Goal: Find specific page/section: Find specific page/section

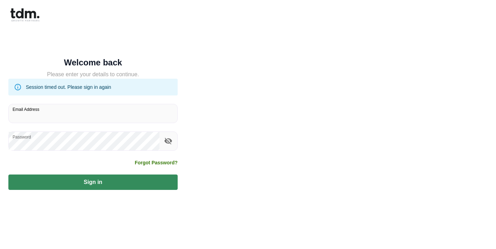
click at [91, 119] on input "Email Address" at bounding box center [93, 113] width 169 height 19
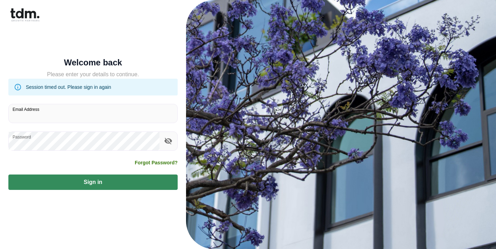
type input "**********"
click at [89, 179] on button "Sign in" at bounding box center [92, 181] width 169 height 15
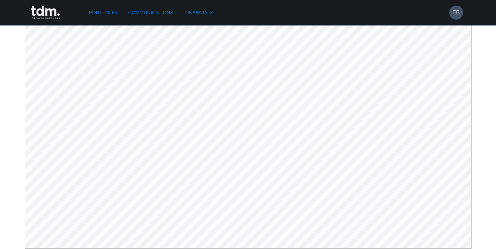
click at [165, 12] on link "Communications" at bounding box center [150, 12] width 51 height 13
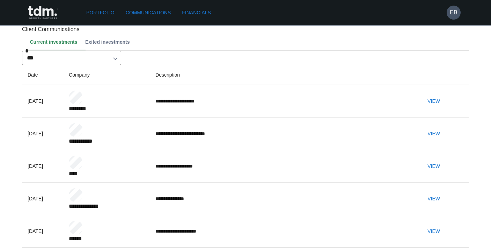
click at [445, 140] on button "View" at bounding box center [433, 133] width 22 height 13
click at [455, 14] on h6 "EB" at bounding box center [453, 12] width 7 height 8
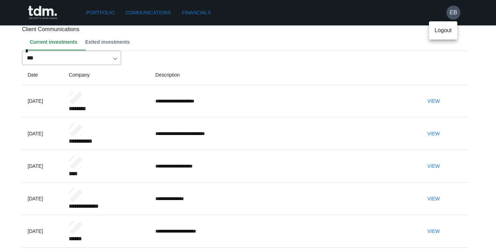
click at [446, 33] on p "Logout" at bounding box center [443, 30] width 17 height 8
